Goal: Task Accomplishment & Management: Manage account settings

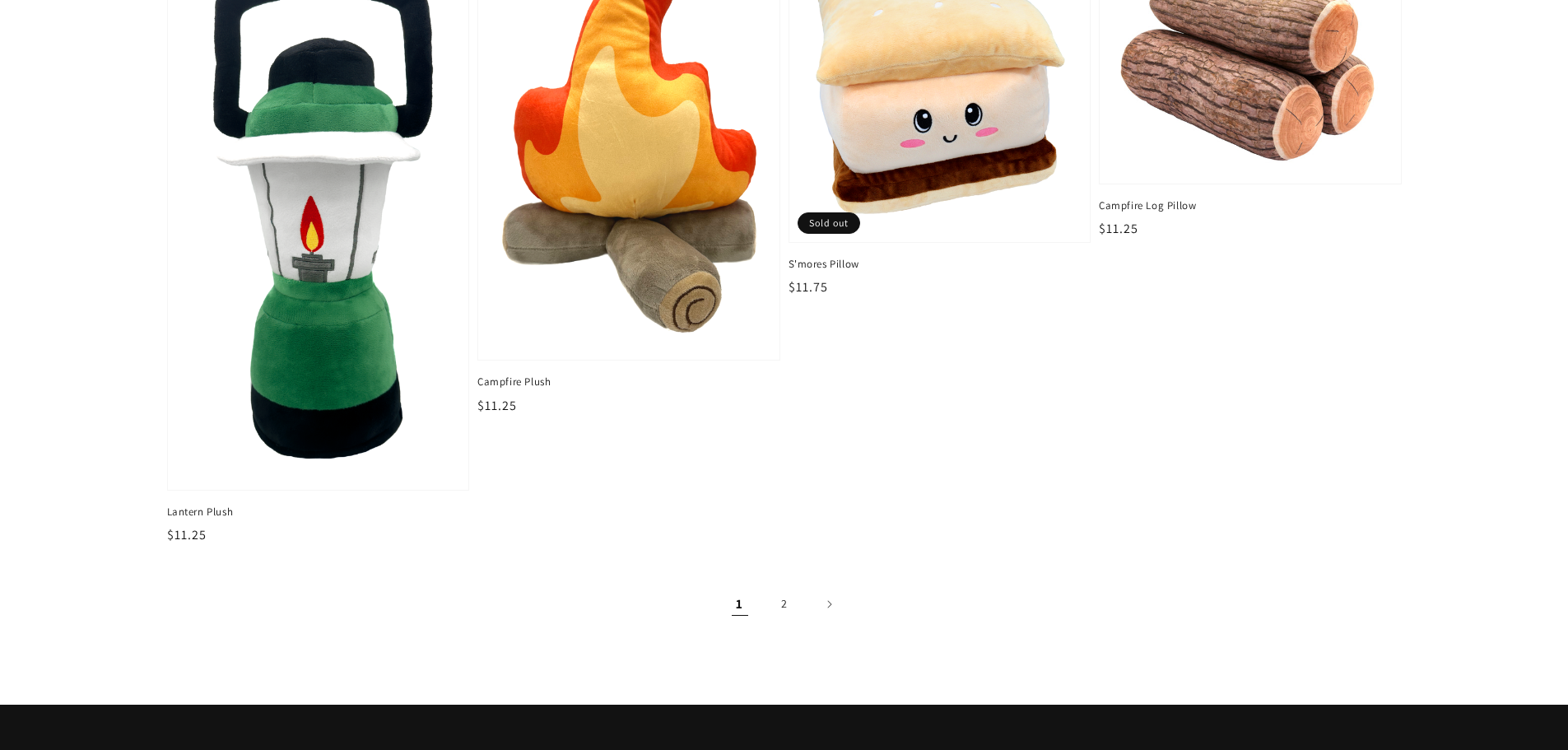
scroll to position [2575, 0]
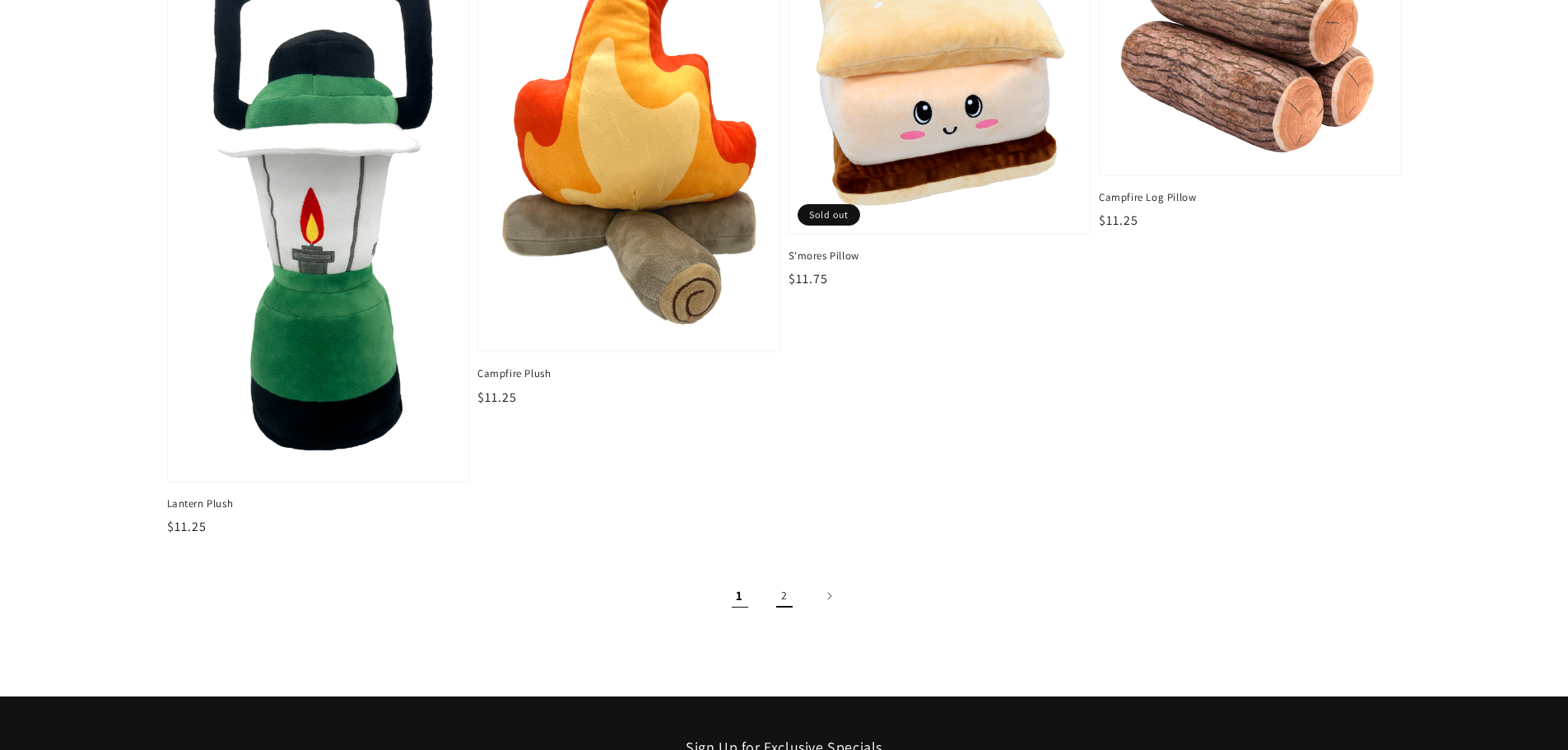
click at [777, 595] on link "2" at bounding box center [784, 595] width 36 height 36
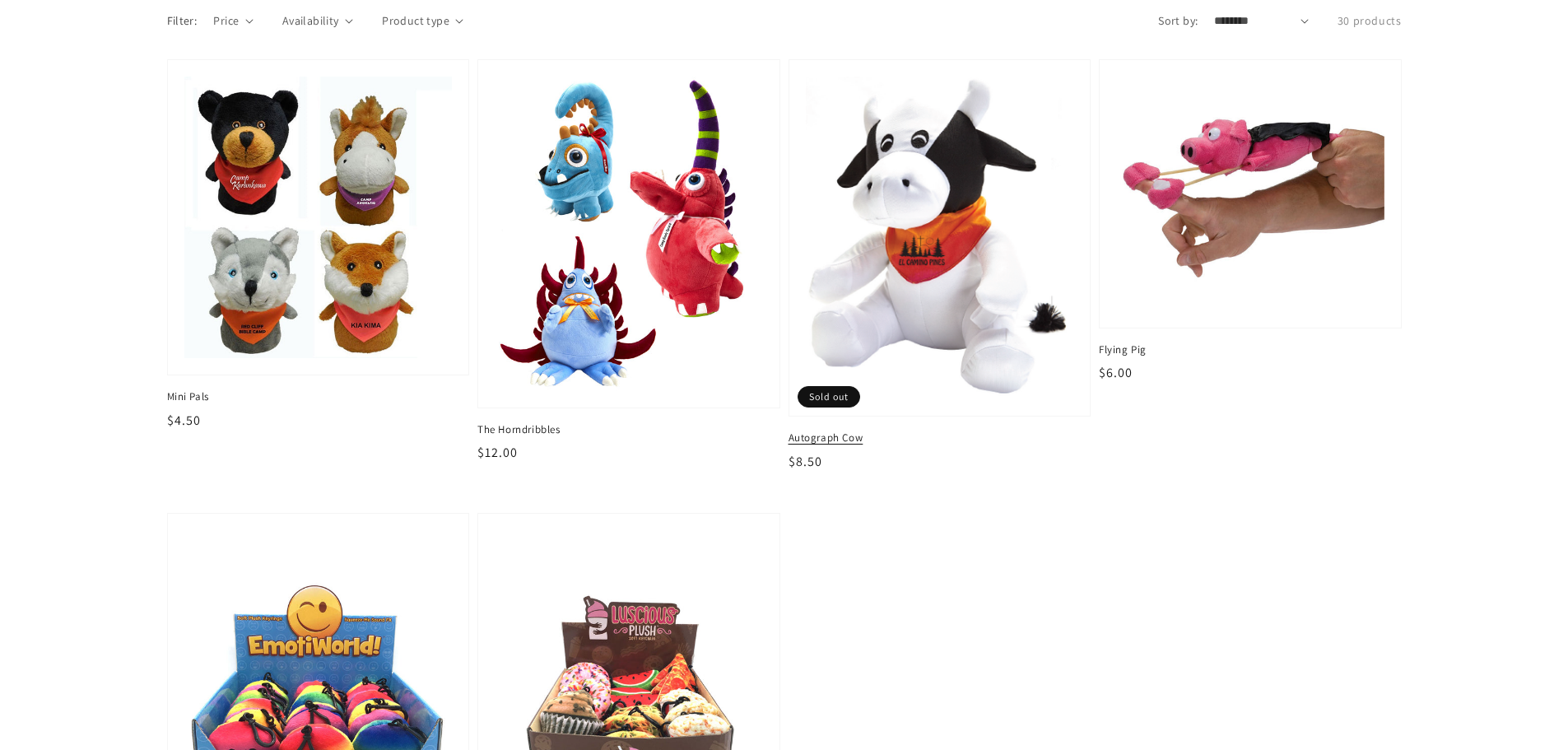
scroll to position [164, 0]
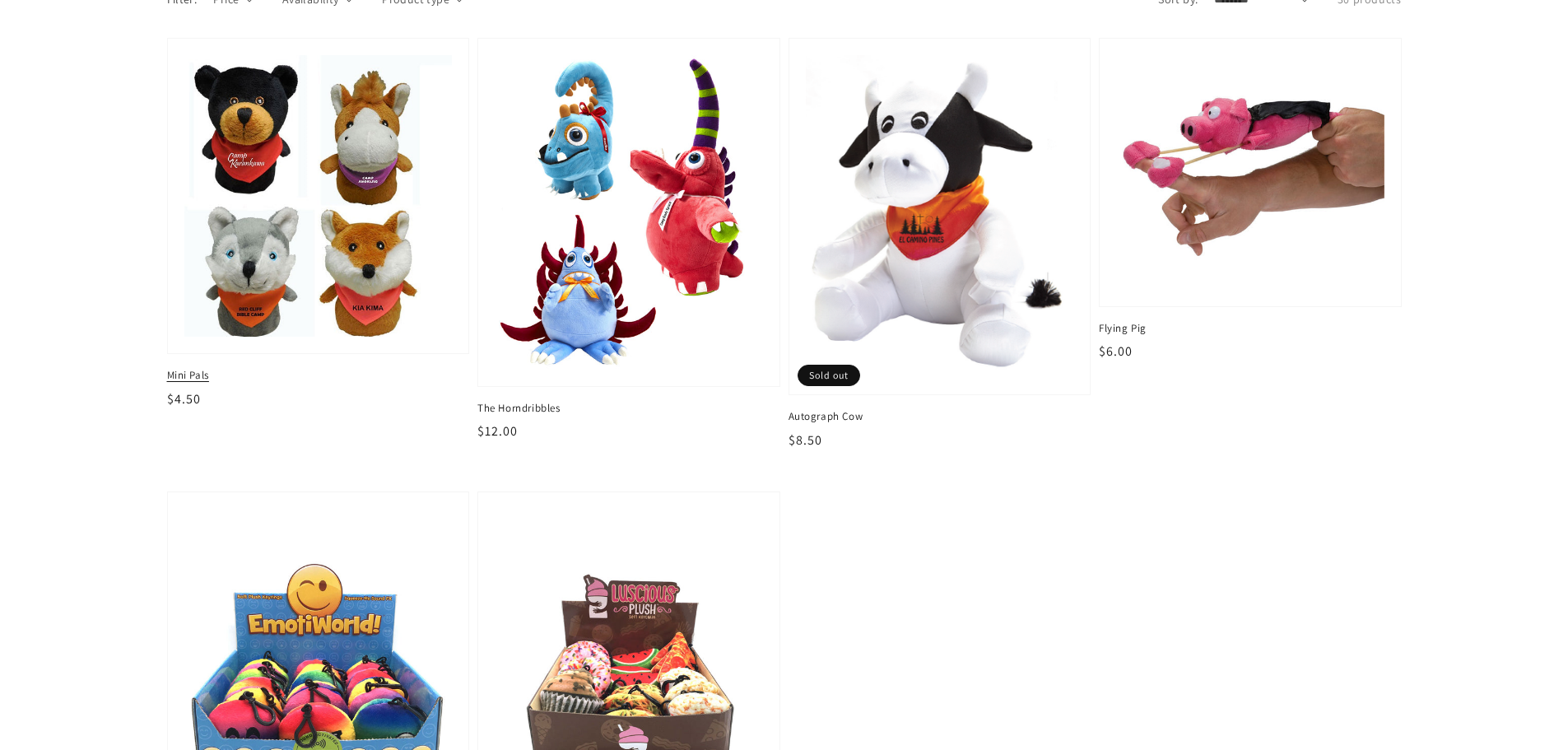
click at [324, 219] on img at bounding box center [318, 196] width 276 height 291
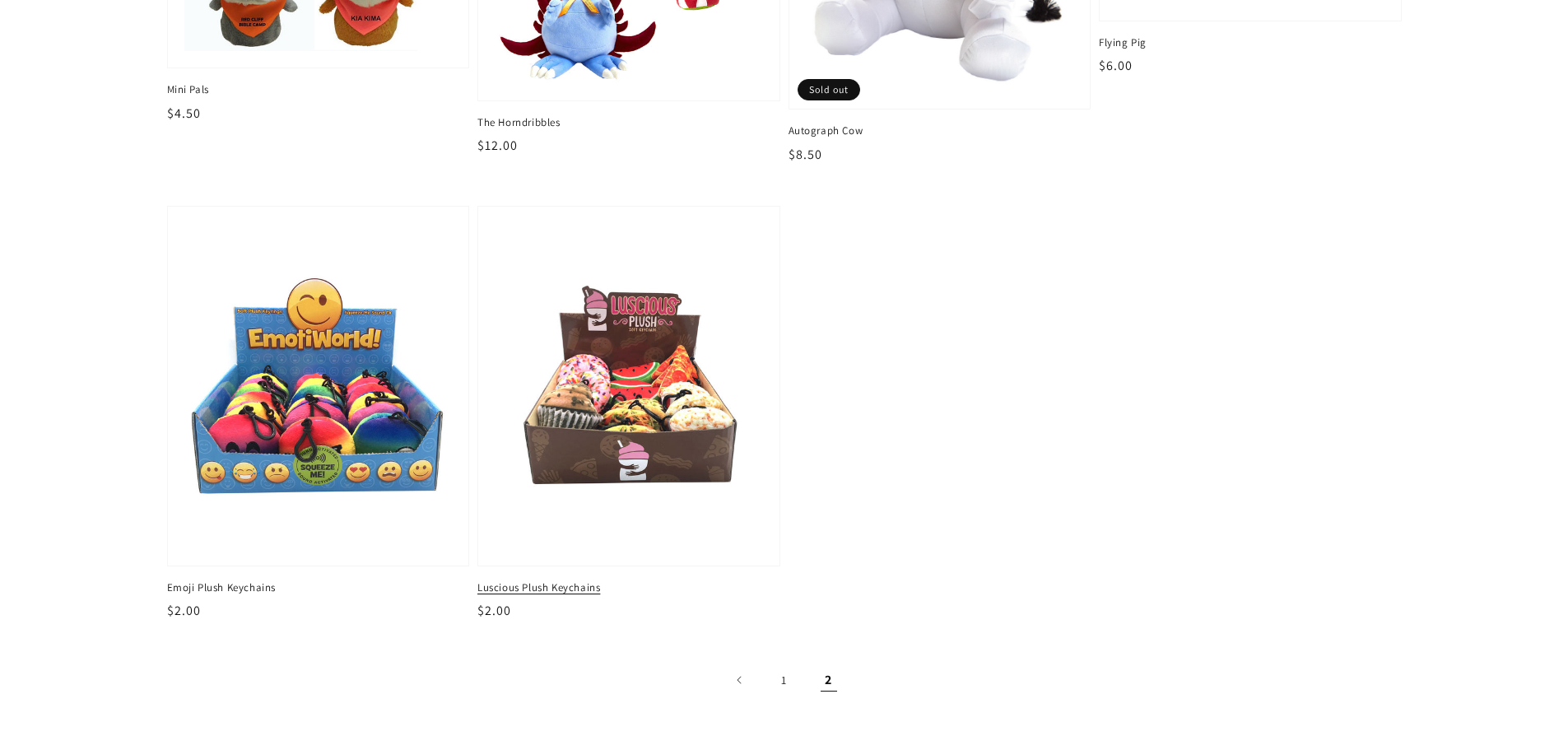
scroll to position [658, 0]
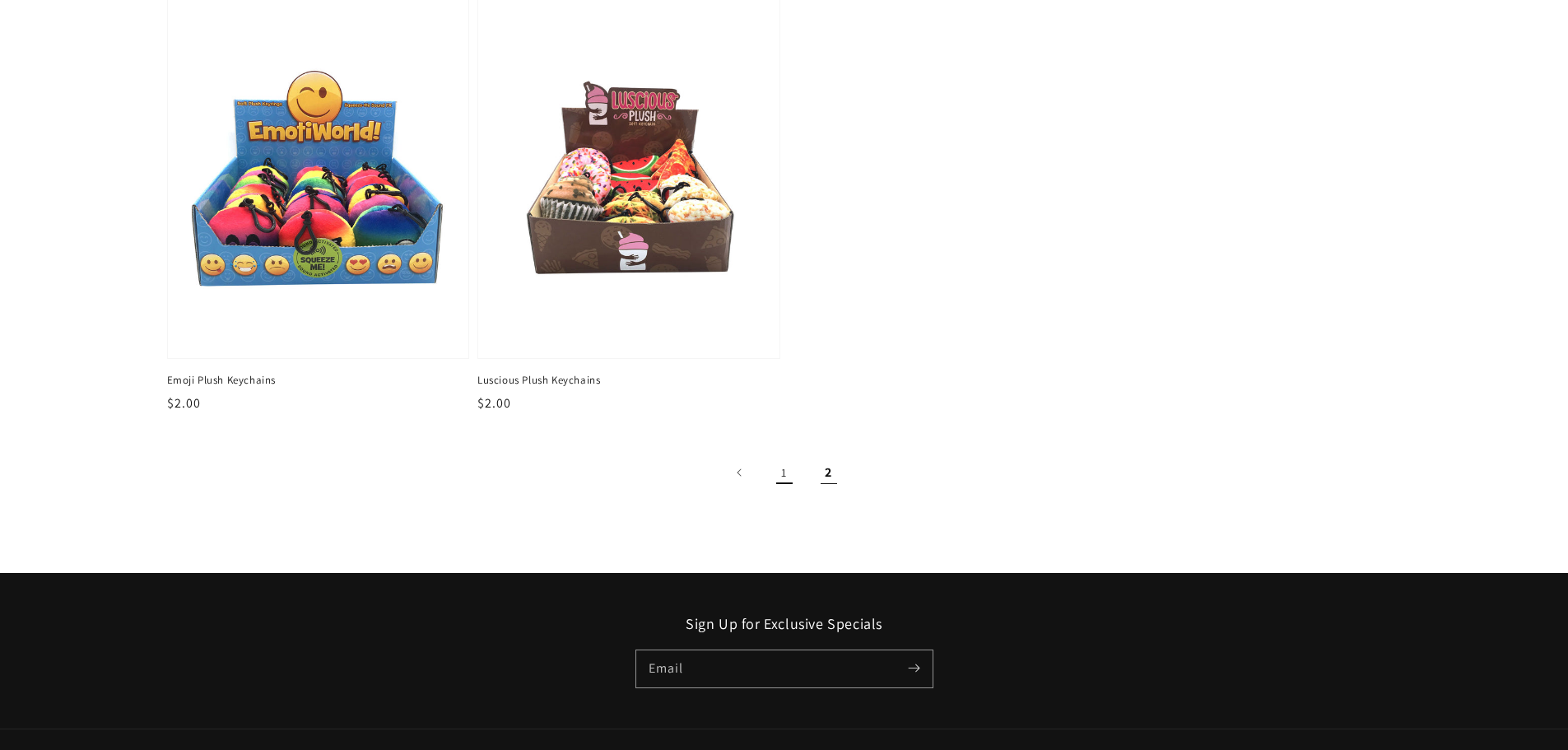
click at [778, 468] on link "1" at bounding box center [784, 472] width 36 height 36
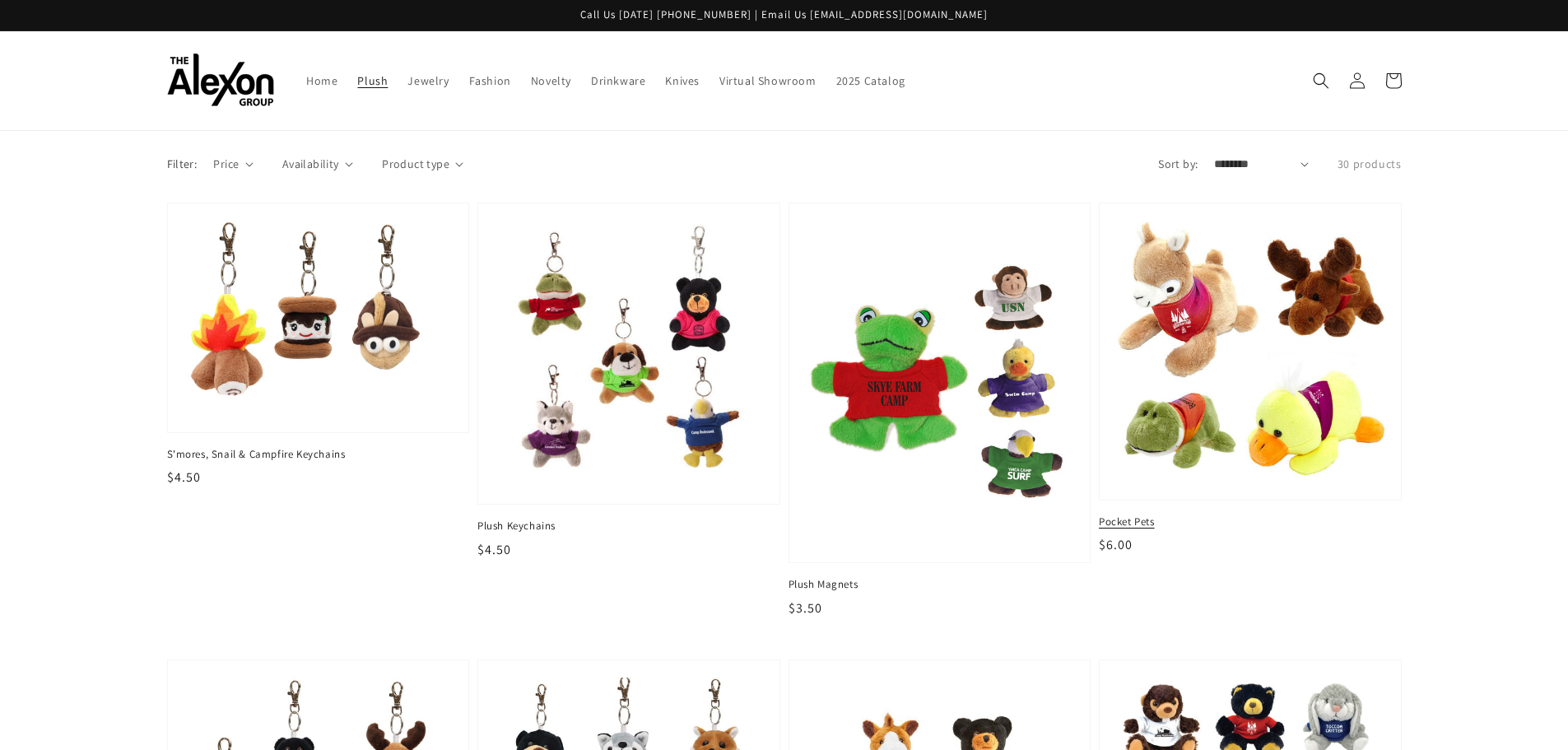
click at [1218, 428] on img at bounding box center [1251, 351] width 276 height 271
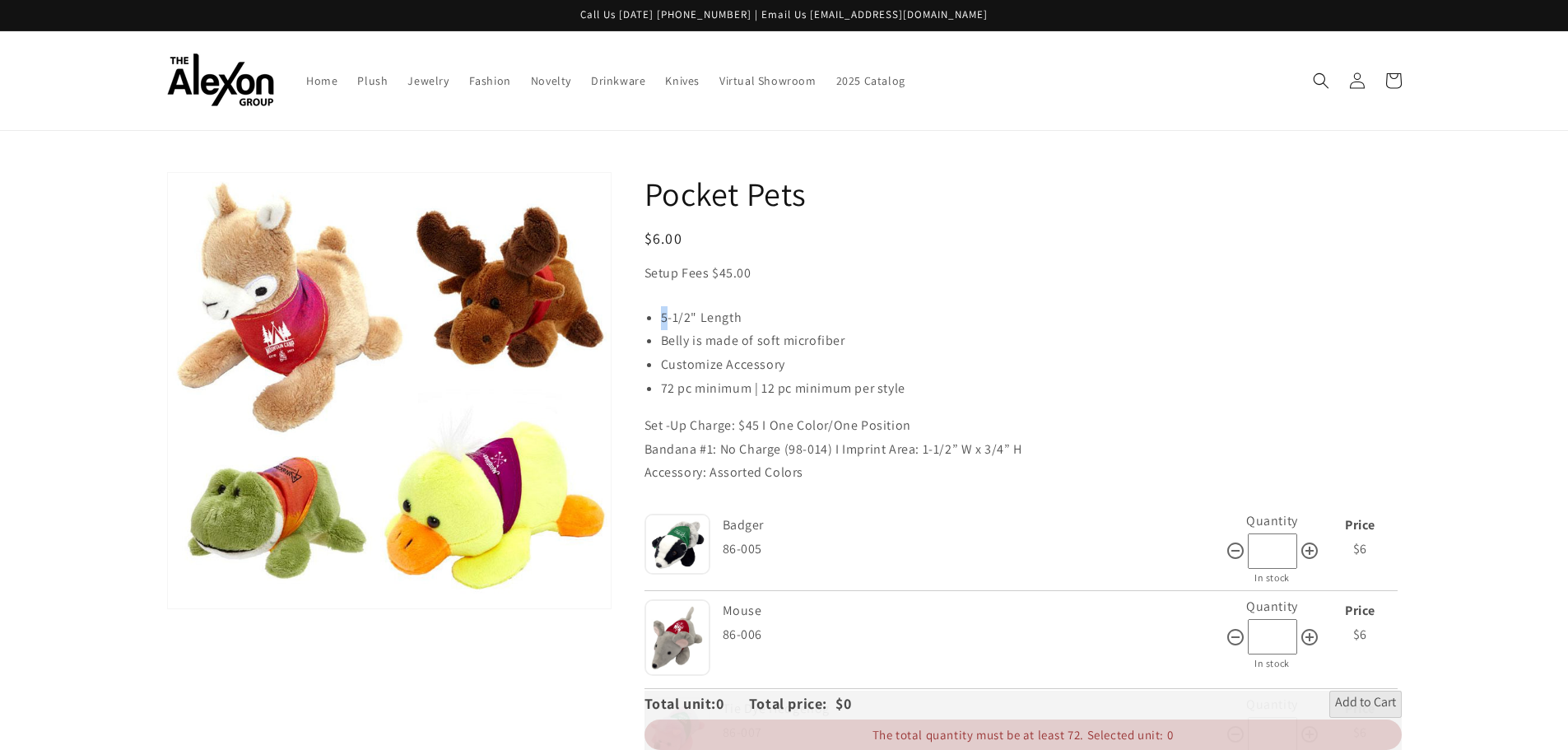
click at [665, 316] on li "5-1/2" Length" at bounding box center [1031, 318] width 741 height 23
click at [849, 409] on div "5-1/2" Length Belly is made of soft microfiber Customize Accessory 72 pc minimu…" at bounding box center [1022, 396] width 757 height 179
click at [1357, 80] on icon at bounding box center [1357, 80] width 18 height 18
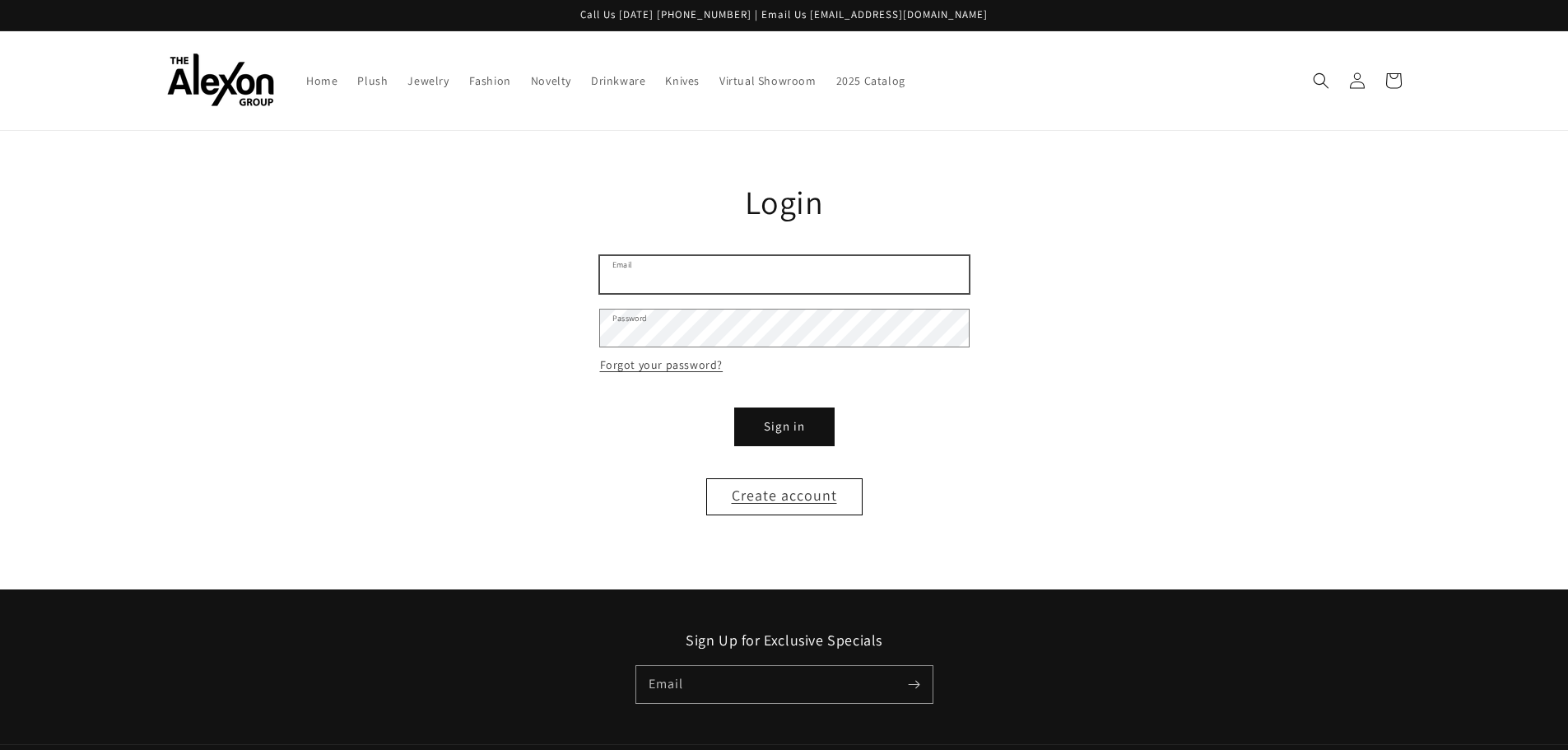
click at [732, 272] on input "Email" at bounding box center [784, 274] width 369 height 37
click at [445, 328] on main "Reset your password We will send you an email to reset your password Email Subm…" at bounding box center [784, 360] width 1568 height 458
click at [682, 265] on input "Email" at bounding box center [784, 274] width 369 height 37
click at [629, 361] on link "Forgot your password?" at bounding box center [662, 364] width 123 height 21
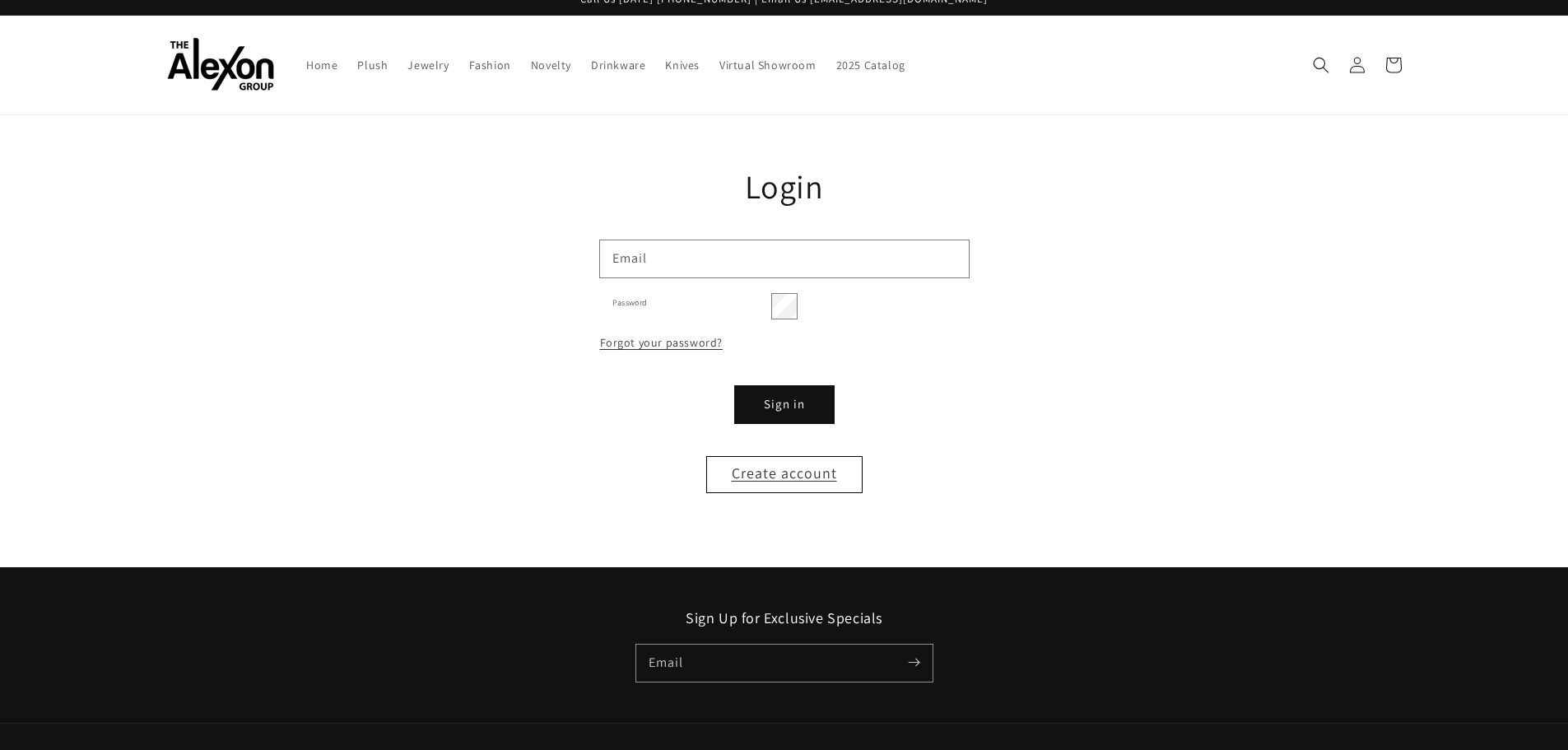
click at [0, 0] on input "Email" at bounding box center [0, 0] width 0 height 0
type input "**********"
click at [0, 0] on button "Submit" at bounding box center [0, 0] width 0 height 0
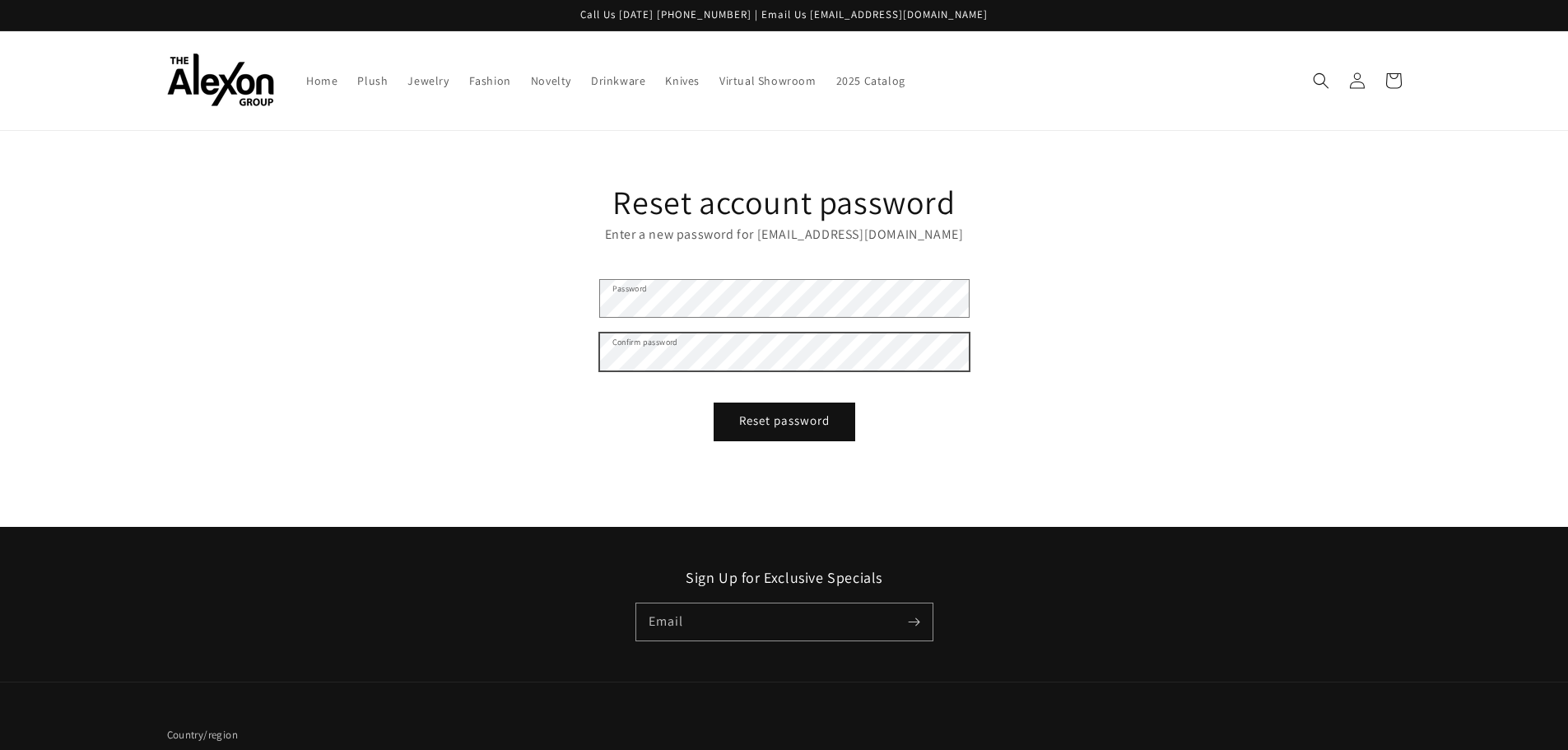
click at [715, 403] on button "Reset password" at bounding box center [784, 422] width 140 height 37
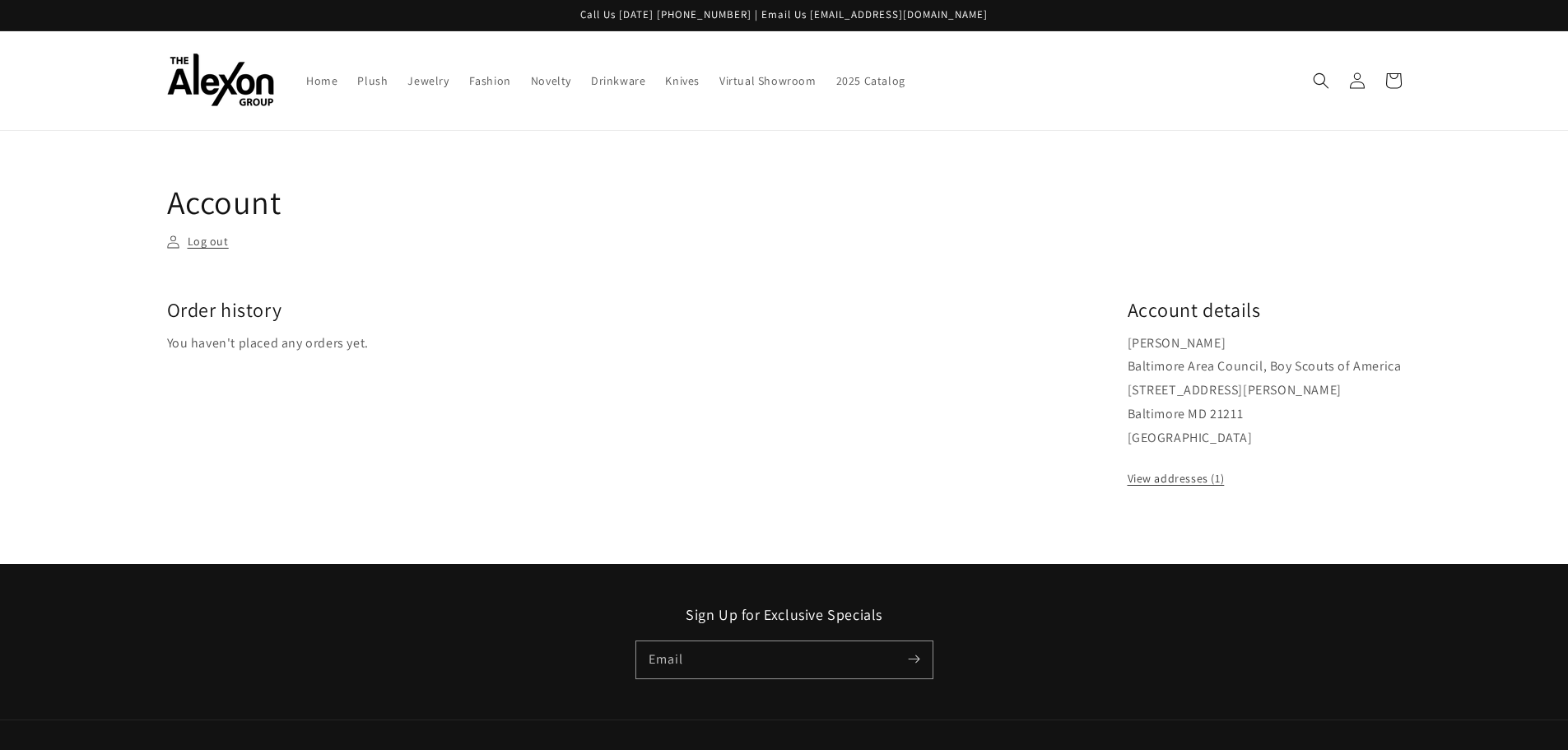
click at [664, 337] on p "You haven't placed any orders yet." at bounding box center [635, 344] width 934 height 23
drag, startPoint x: 1266, startPoint y: 433, endPoint x: 1321, endPoint y: 431, distance: 55.0
click at [1321, 431] on p "[PERSON_NAME] Baltimore Area Council, Boy Scouts of America [STREET_ADDRESS][PE…" at bounding box center [1265, 391] width 274 height 118
click at [567, 329] on div "Order history You haven't placed any orders yet." at bounding box center [647, 393] width 961 height 193
drag, startPoint x: 416, startPoint y: 371, endPoint x: 672, endPoint y: 244, distance: 285.8
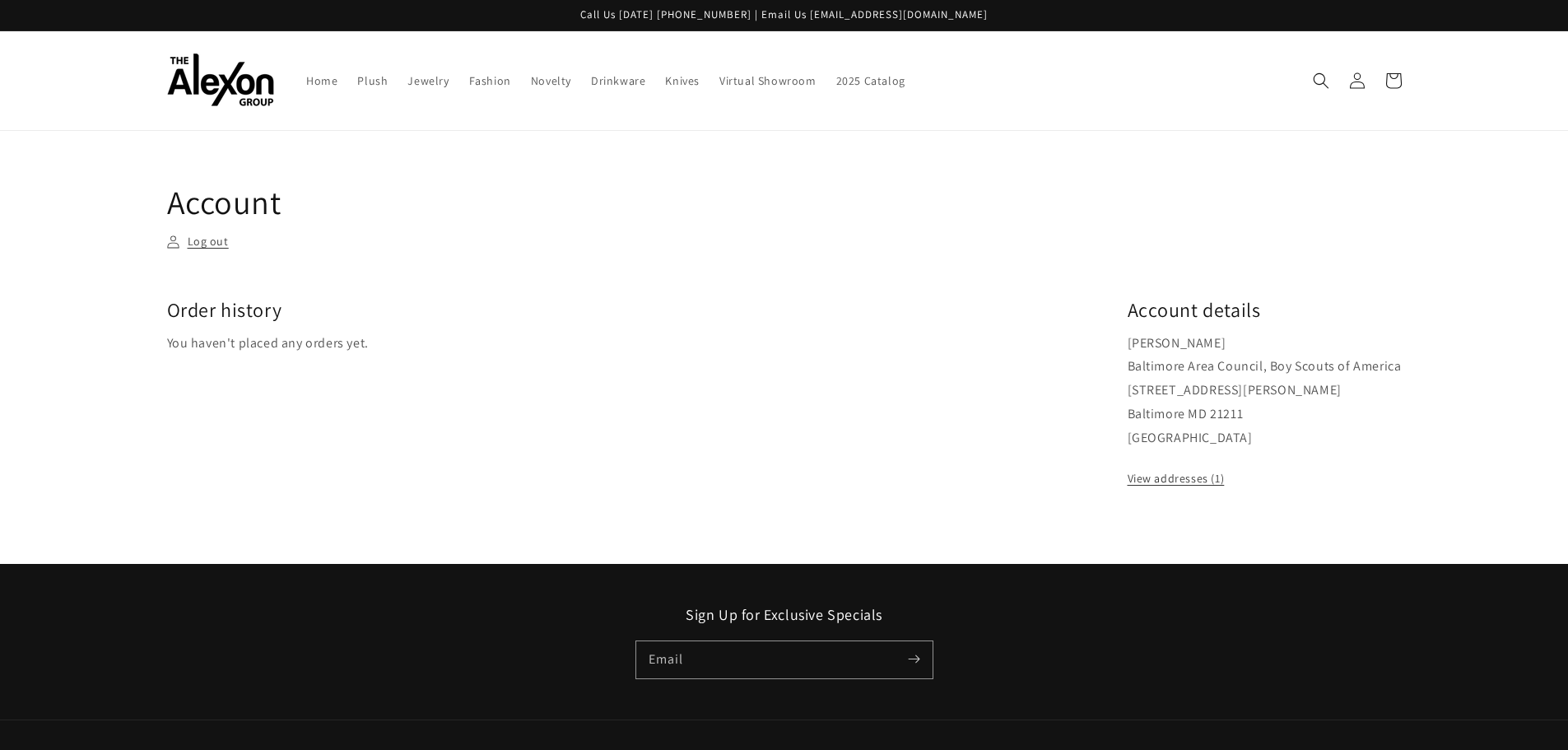
click at [512, 359] on div "Order history You haven't placed any orders yet." at bounding box center [647, 393] width 961 height 193
click at [1356, 81] on icon at bounding box center [1357, 80] width 18 height 18
drag, startPoint x: 437, startPoint y: 355, endPoint x: 1232, endPoint y: 561, distance: 821.3
click at [487, 339] on div "Order history You haven't placed any orders yet." at bounding box center [647, 393] width 961 height 193
